Goal: Task Accomplishment & Management: Use online tool/utility

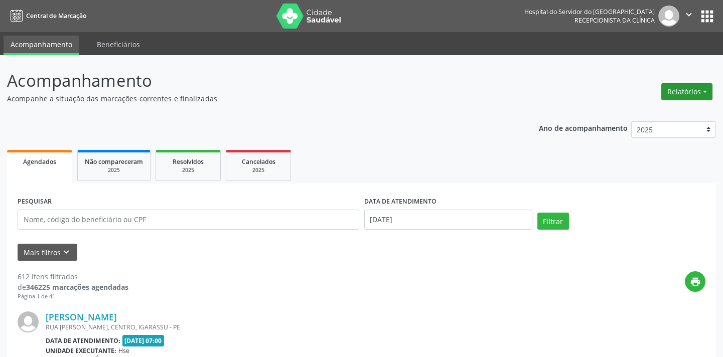
click at [681, 90] on button "Relatórios" at bounding box center [686, 91] width 51 height 17
click at [657, 107] on link "Agendamentos" at bounding box center [658, 113] width 108 height 14
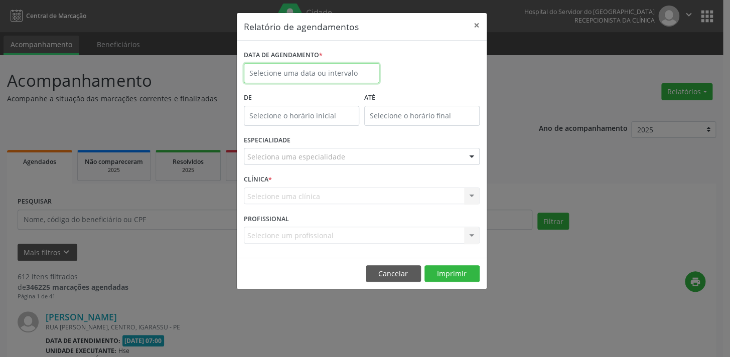
click at [297, 70] on input "text" at bounding box center [311, 73] width 135 height 20
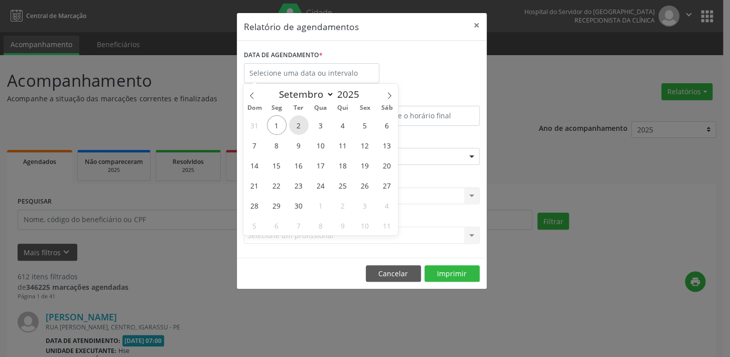
click at [298, 120] on span "2" at bounding box center [299, 125] width 20 height 20
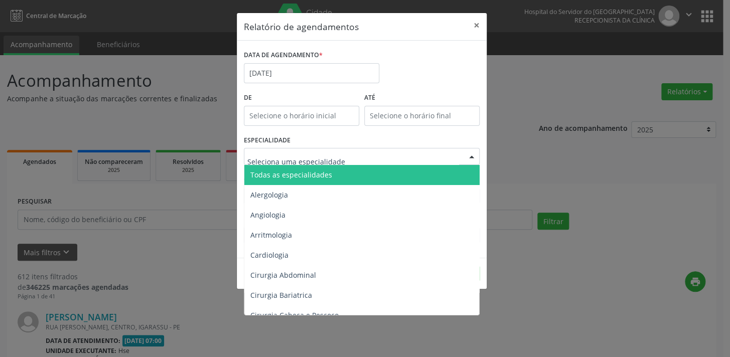
click at [314, 171] on span "Todas as especialidades" at bounding box center [291, 175] width 82 height 10
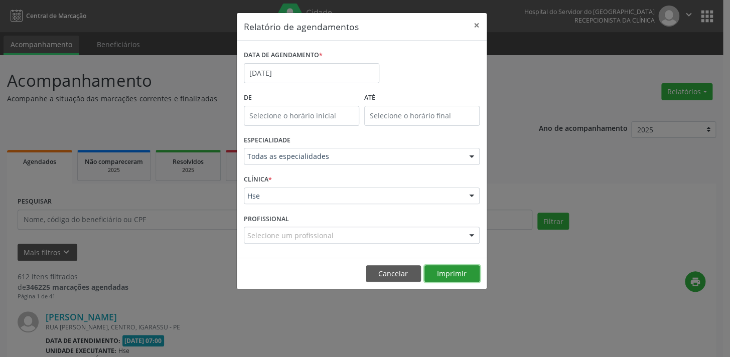
click at [448, 270] on button "Imprimir" at bounding box center [451, 273] width 55 height 17
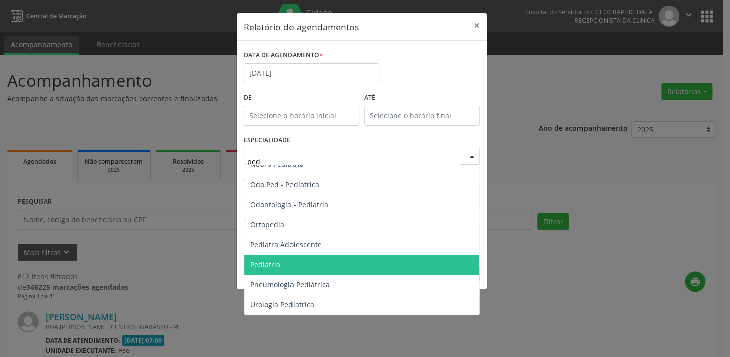
scroll to position [70, 0]
type input "pedi"
click at [336, 264] on span "Pediatria" at bounding box center [361, 265] width 235 height 20
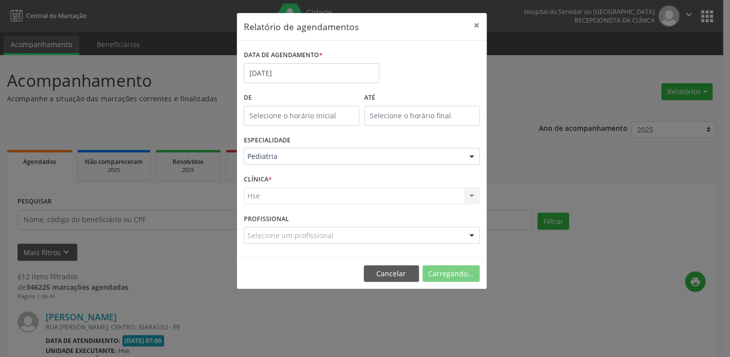
scroll to position [136, 0]
click at [311, 192] on div "Hse Hse Nenhum resultado encontrado para: " " Não há nenhuma opção para ser exi…" at bounding box center [362, 196] width 236 height 17
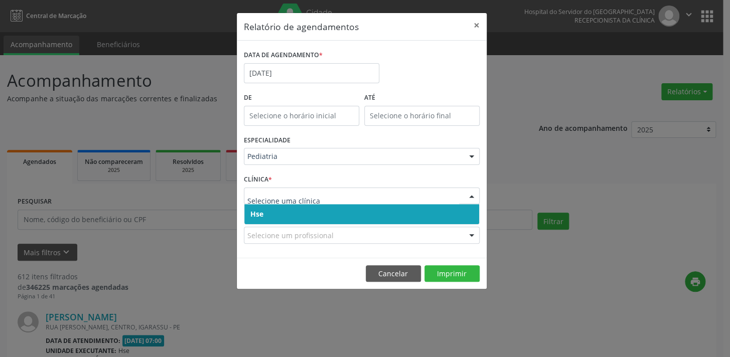
click at [306, 211] on span "Hse" at bounding box center [361, 214] width 235 height 20
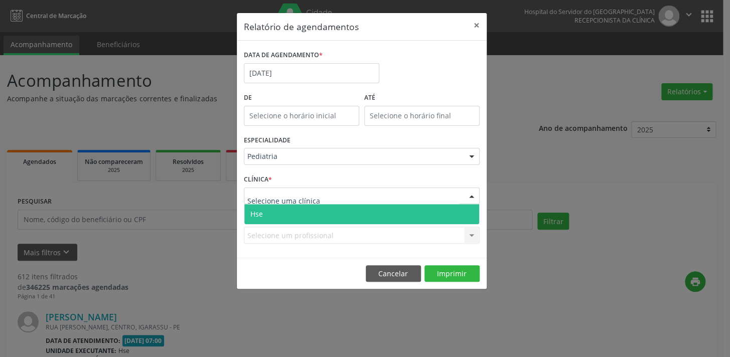
click at [311, 210] on span "Hse" at bounding box center [361, 214] width 235 height 20
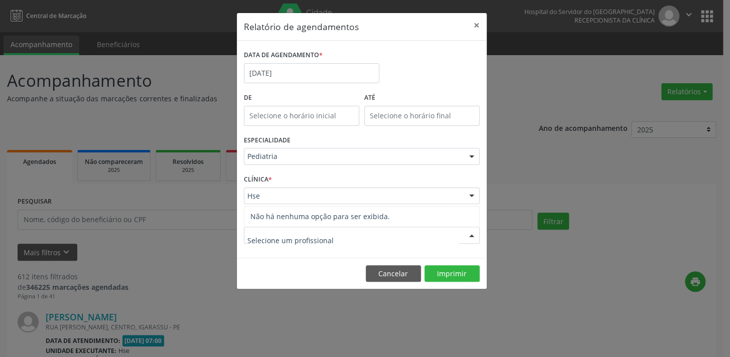
click at [305, 239] on input "text" at bounding box center [353, 240] width 212 height 20
click at [211, 233] on div "Relatório de agendamentos × DATA DE AGENDAMENTO * [DATE] De ATÉ ESPECIALIDADE P…" at bounding box center [365, 178] width 730 height 357
click at [470, 235] on div at bounding box center [471, 235] width 15 height 17
click at [425, 235] on input "text" at bounding box center [353, 240] width 212 height 20
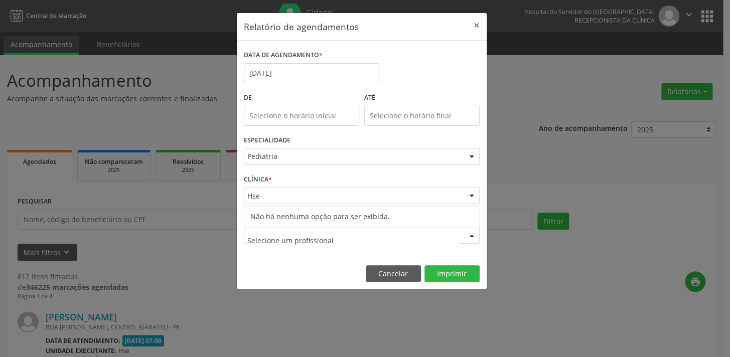
click at [425, 235] on input "text" at bounding box center [353, 240] width 212 height 20
type input "h"
click at [470, 155] on div at bounding box center [471, 156] width 15 height 17
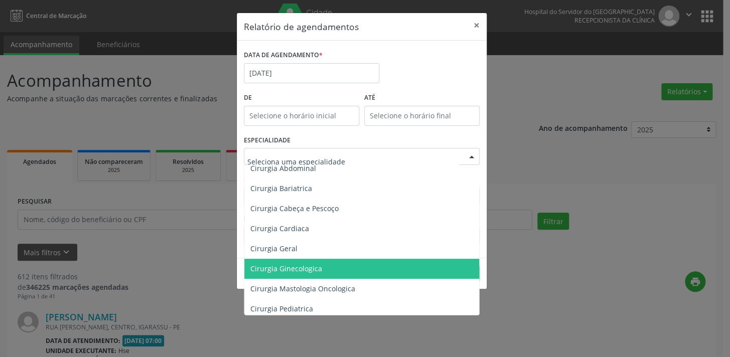
scroll to position [91, 0]
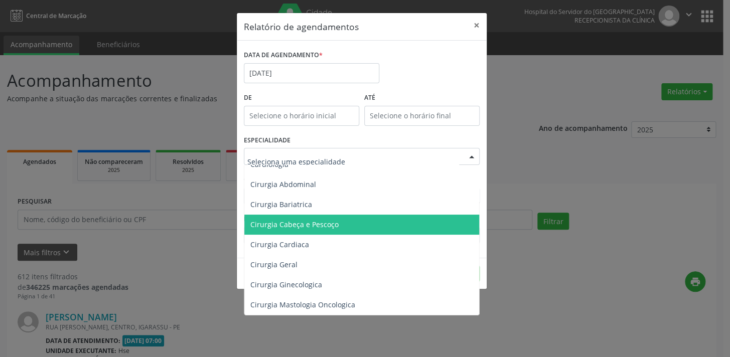
click at [359, 228] on span "Cirurgia Cabeça e Pescoço" at bounding box center [362, 225] width 236 height 20
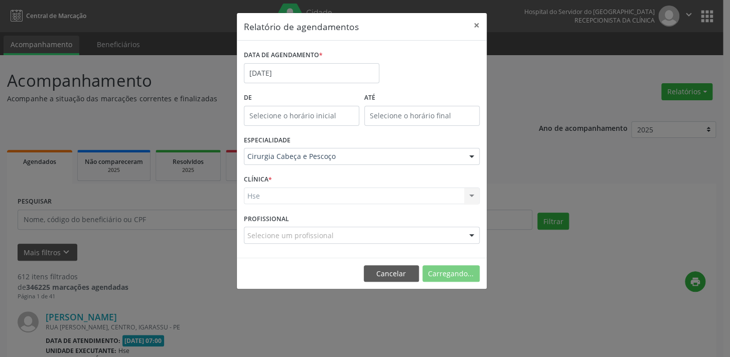
click at [469, 160] on div at bounding box center [471, 156] width 15 height 17
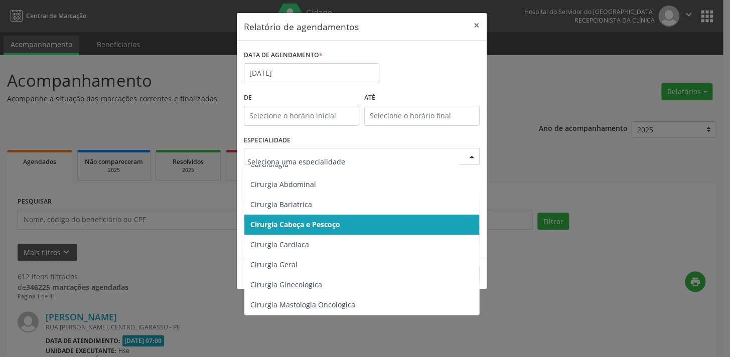
click at [434, 155] on input "text" at bounding box center [353, 161] width 212 height 20
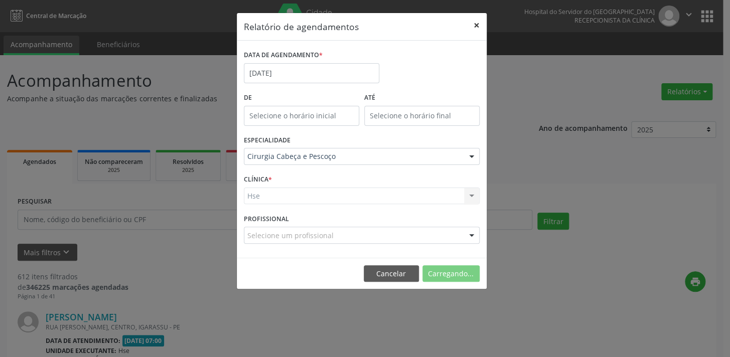
click at [475, 19] on button "×" at bounding box center [476, 25] width 20 height 25
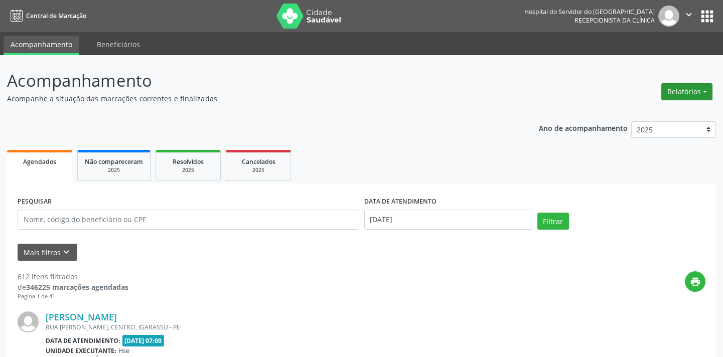
click at [695, 91] on button "Relatórios" at bounding box center [686, 91] width 51 height 17
click at [652, 107] on link "Agendamentos" at bounding box center [658, 113] width 108 height 14
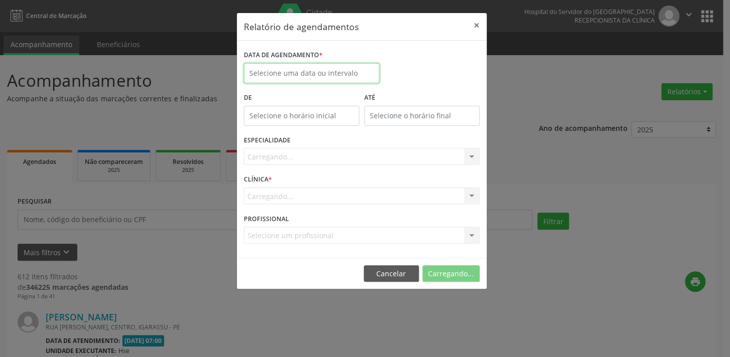
click at [302, 67] on input "text" at bounding box center [311, 73] width 135 height 20
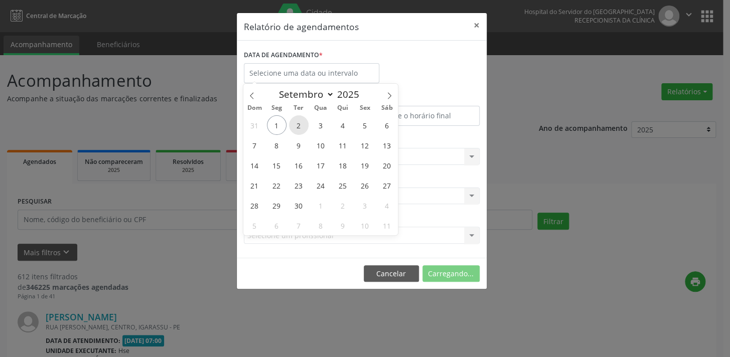
click at [298, 120] on span "2" at bounding box center [299, 125] width 20 height 20
type input "[DATE]"
click at [298, 120] on span "2" at bounding box center [299, 125] width 20 height 20
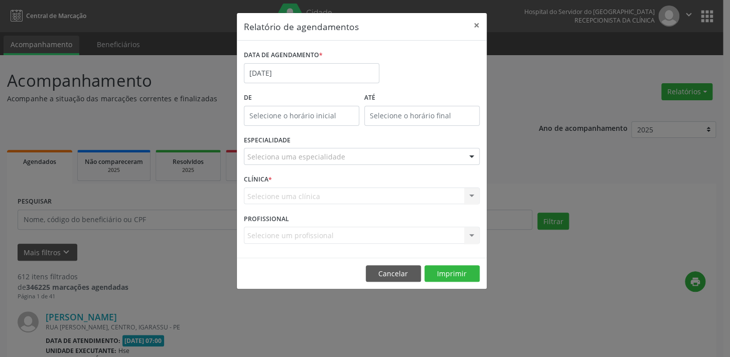
click at [436, 160] on div "Seleciona uma especialidade" at bounding box center [362, 156] width 236 height 17
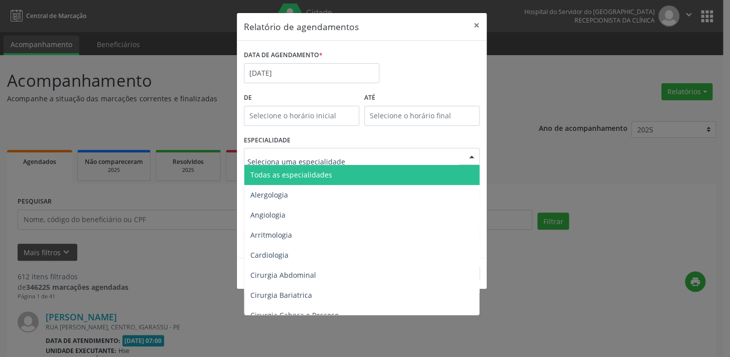
click at [398, 172] on span "Todas as especialidades" at bounding box center [362, 175] width 236 height 20
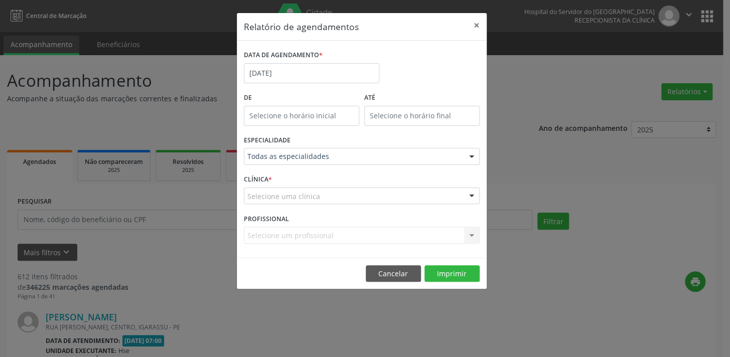
click at [371, 196] on div "Selecione uma clínica" at bounding box center [362, 196] width 236 height 17
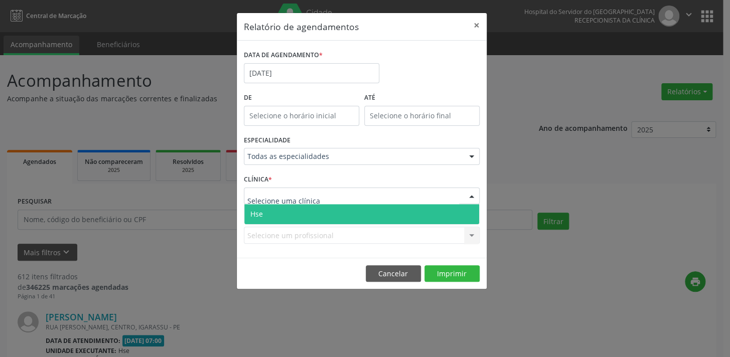
click at [358, 215] on span "Hse" at bounding box center [361, 214] width 235 height 20
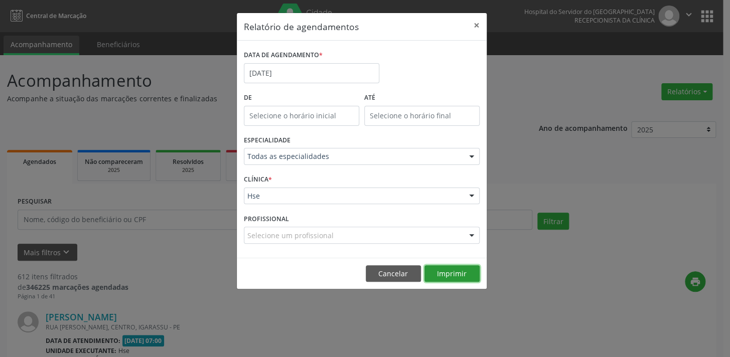
click at [449, 275] on button "Imprimir" at bounding box center [451, 273] width 55 height 17
click at [451, 273] on button "Imprimir" at bounding box center [451, 273] width 55 height 17
